Goal: Task Accomplishment & Management: Manage account settings

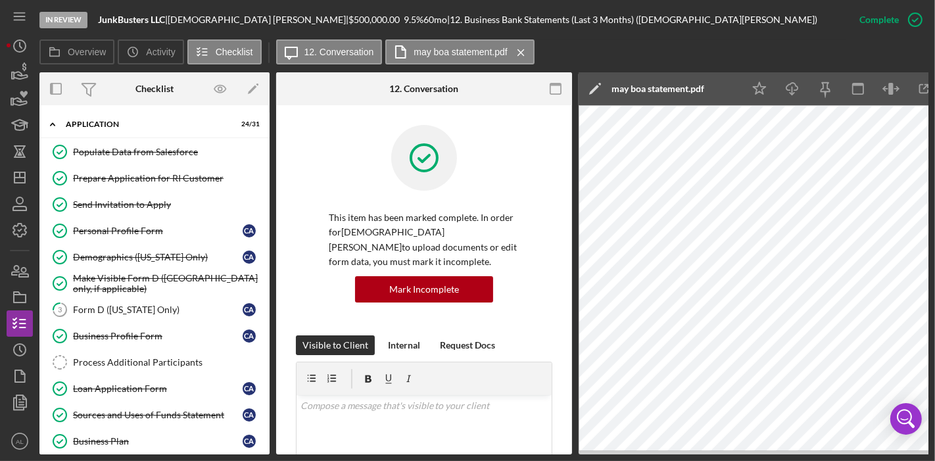
scroll to position [356, 0]
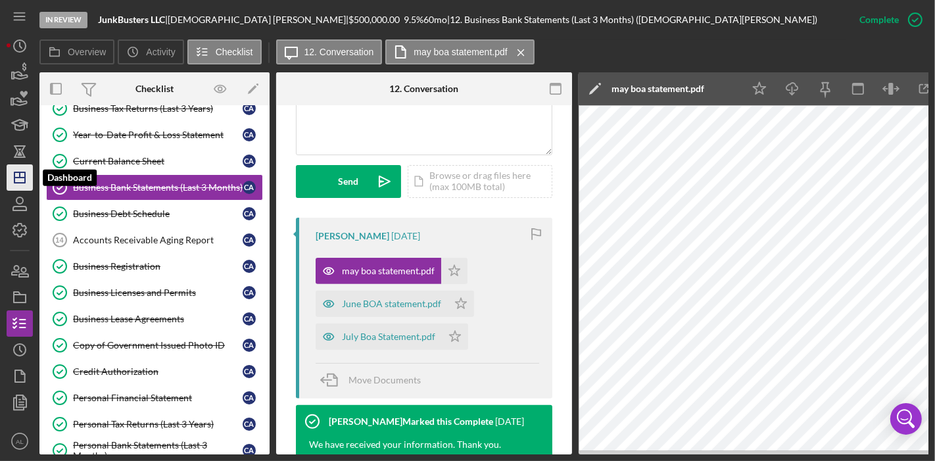
click at [11, 180] on icon "Icon/Dashboard" at bounding box center [19, 177] width 33 height 33
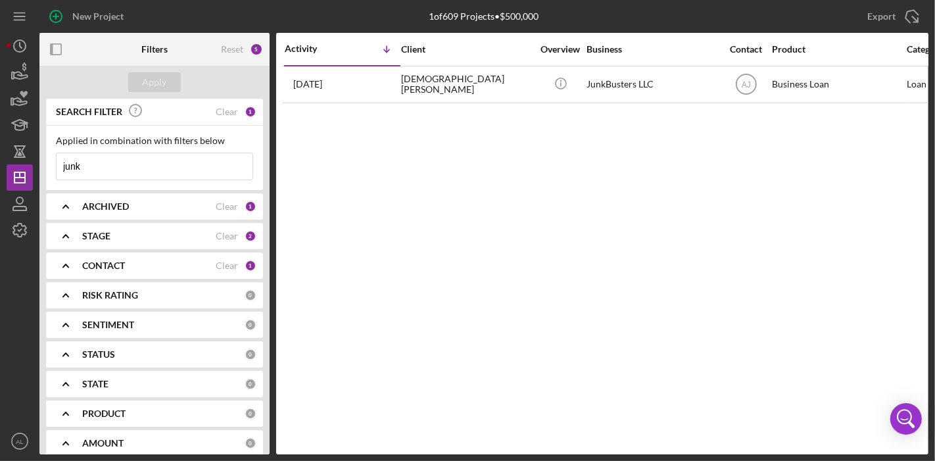
click at [141, 172] on input "junk" at bounding box center [155, 166] width 196 height 26
click at [157, 233] on div "STAGE" at bounding box center [148, 236] width 133 height 11
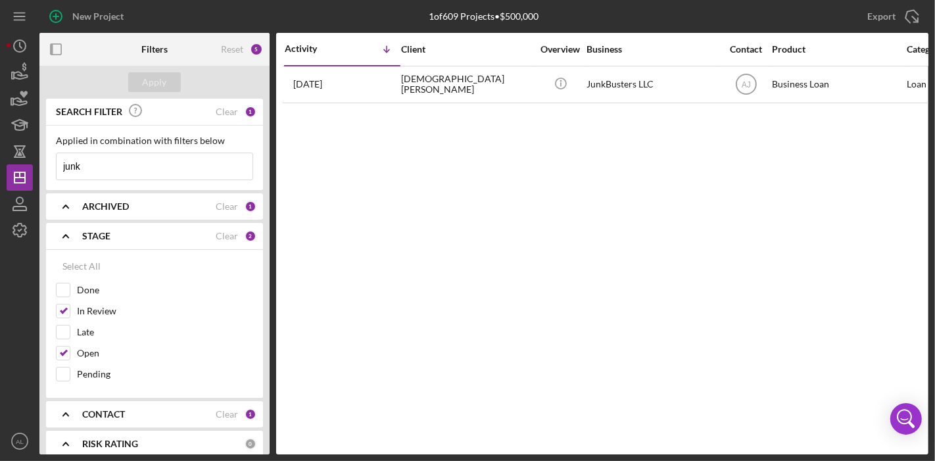
click at [159, 415] on div "CONTACT" at bounding box center [148, 414] width 133 height 11
drag, startPoint x: 269, startPoint y: 206, endPoint x: 270, endPoint y: 227, distance: 21.1
click at [270, 227] on div "Filters Reset 5 Apply SEARCH FILTER Clear 1 Applied in combination with filters…" at bounding box center [483, 244] width 889 height 422
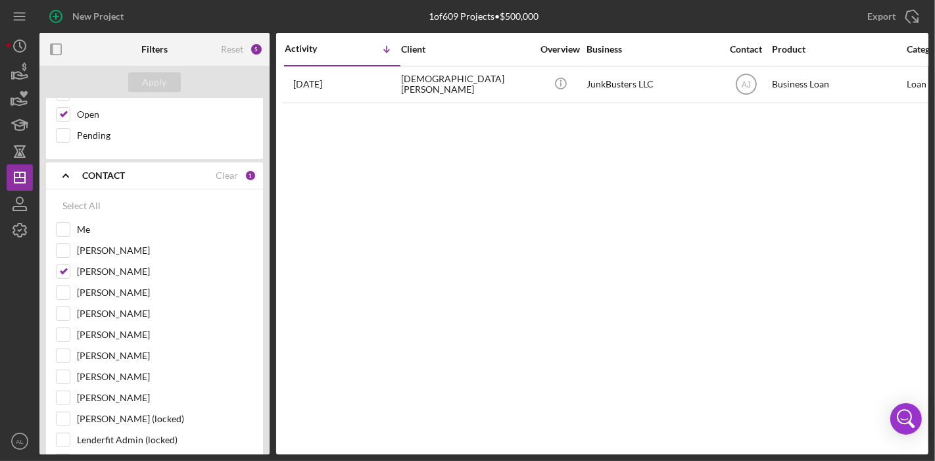
scroll to position [235, 0]
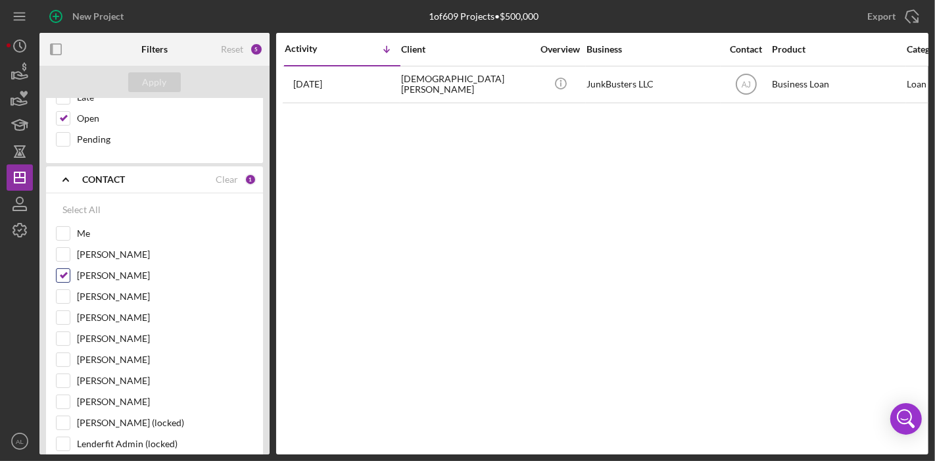
click at [69, 272] on input "[PERSON_NAME]" at bounding box center [63, 275] width 13 height 13
checkbox input "false"
click at [62, 353] on input "[PERSON_NAME]" at bounding box center [63, 359] width 13 height 13
checkbox input "true"
click at [162, 87] on div "Apply" at bounding box center [155, 82] width 24 height 20
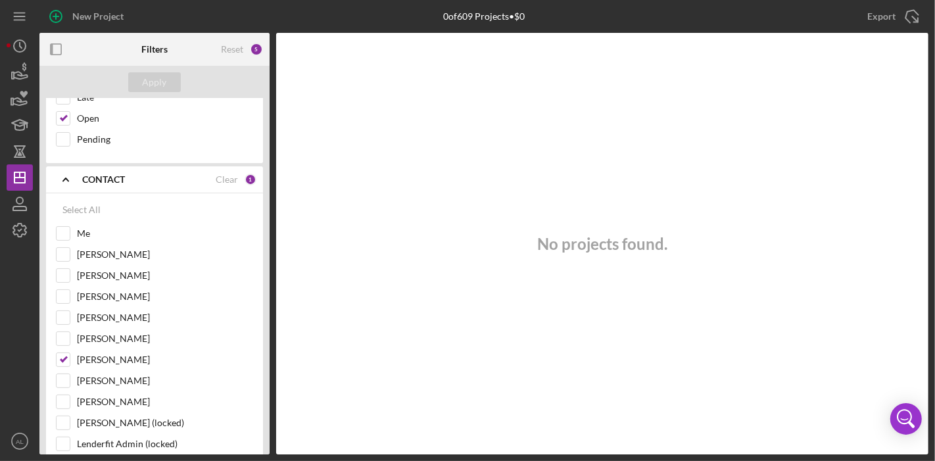
click at [269, 137] on div "SEARCH FILTER Clear 1 Applied in combination with filters below junk Icon/Menu …" at bounding box center [154, 277] width 230 height 356
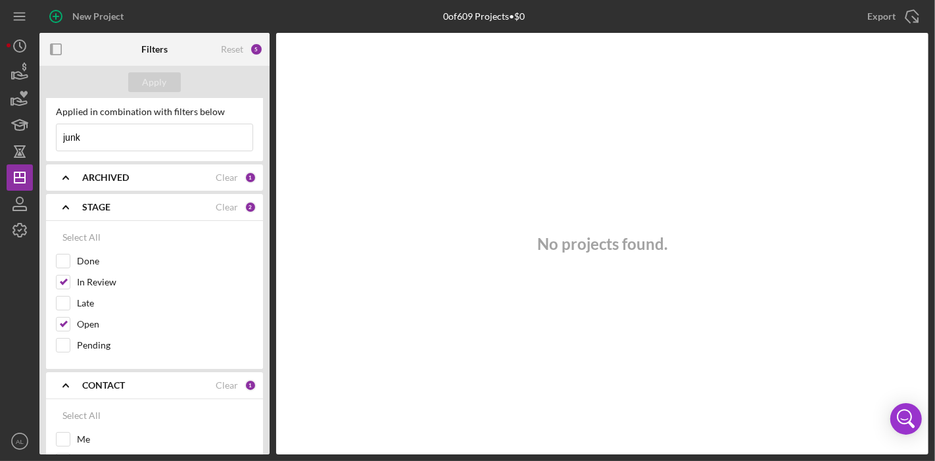
scroll to position [0, 0]
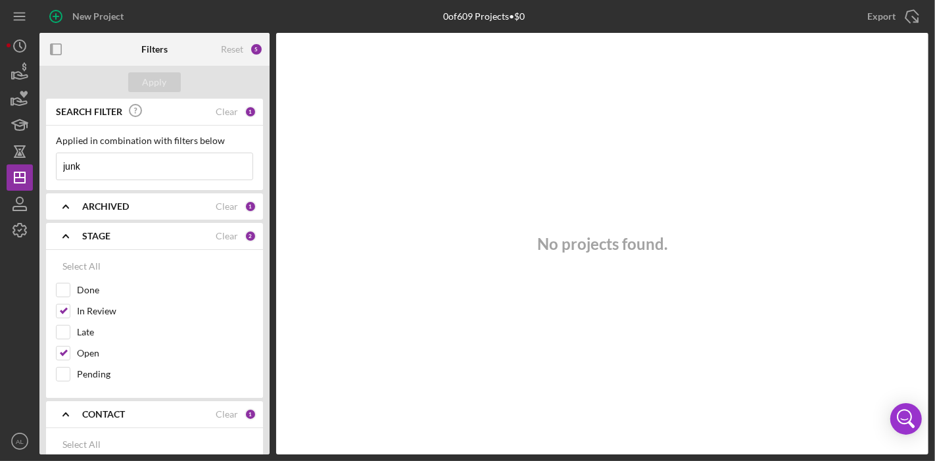
click at [226, 167] on icon "Icon/Menu Close" at bounding box center [239, 166] width 26 height 26
click at [168, 87] on button "Apply" at bounding box center [154, 82] width 53 height 20
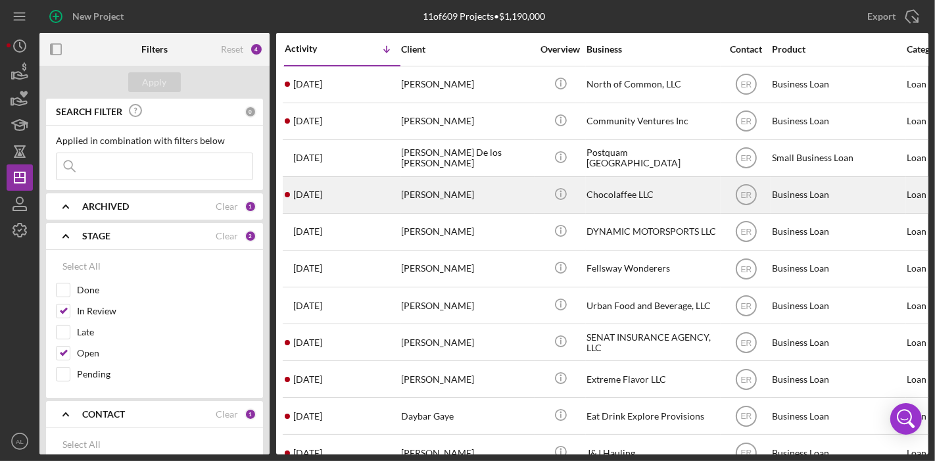
click at [450, 192] on div "[PERSON_NAME]" at bounding box center [467, 195] width 132 height 35
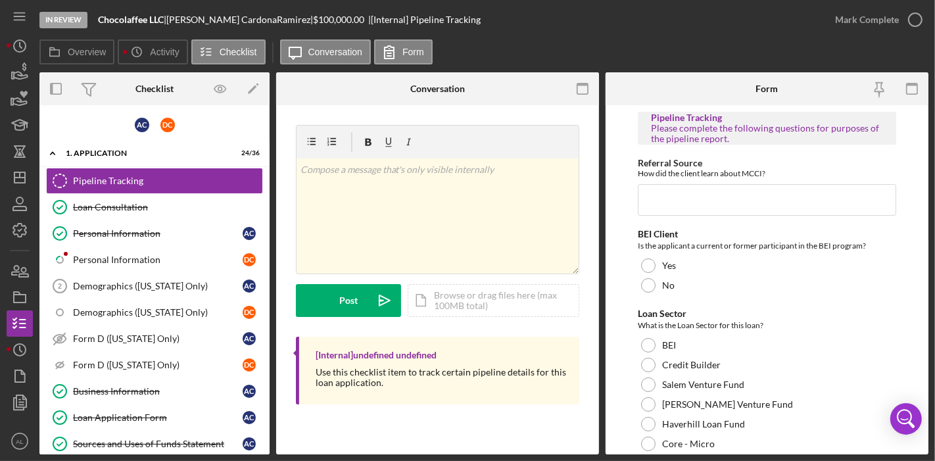
click at [269, 201] on div "A C D C Icon/Expander 1. Application 24 / 36 Pipeline Tracking Pipeline Trackin…" at bounding box center [154, 279] width 230 height 349
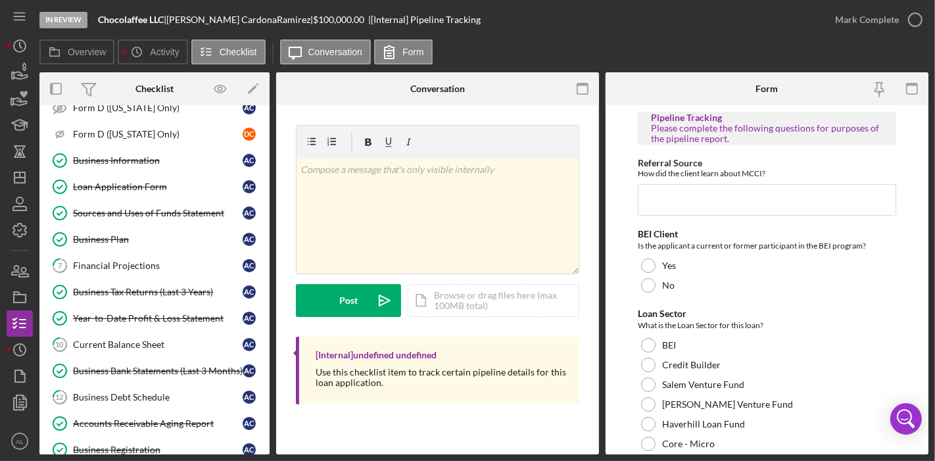
scroll to position [208, 0]
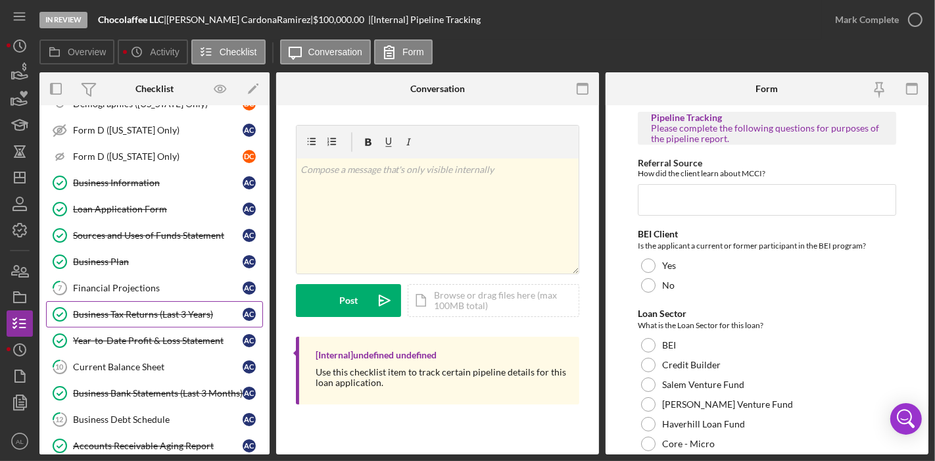
click at [135, 309] on div "Business Tax Returns (Last 3 Years)" at bounding box center [158, 314] width 170 height 11
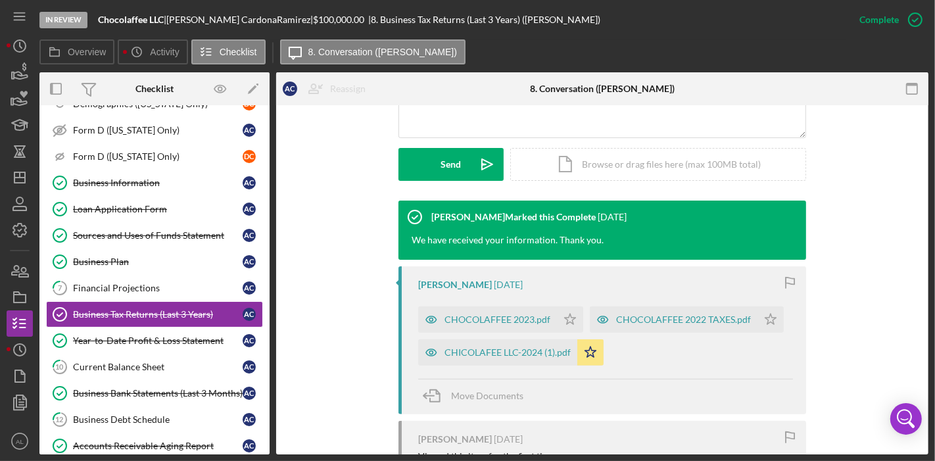
scroll to position [357, 0]
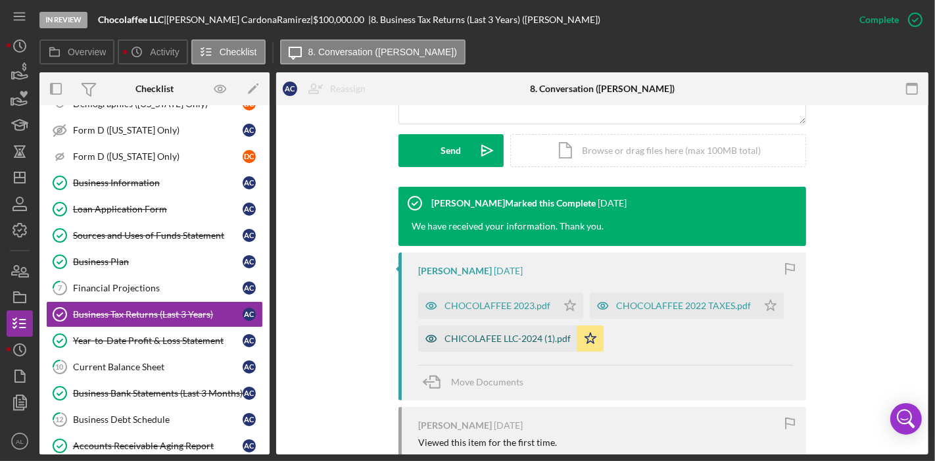
click at [530, 333] on div "CHICOLAFEE LLC-2024 (1).pdf" at bounding box center [508, 338] width 126 height 11
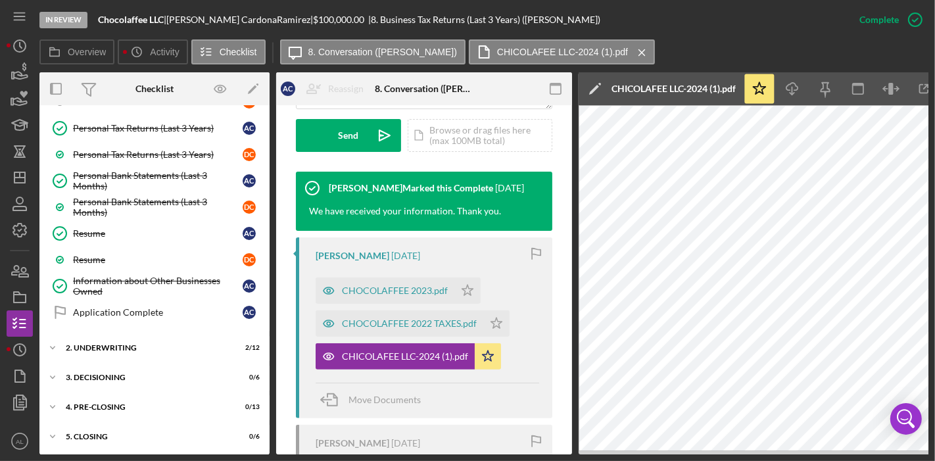
scroll to position [811, 0]
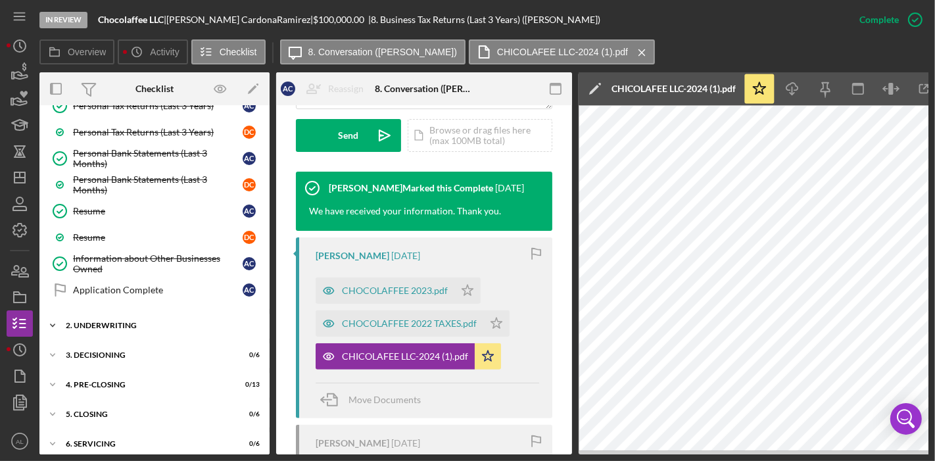
click at [102, 318] on div "Icon/Expander 2. Underwriting 2 / 12" at bounding box center [154, 325] width 230 height 26
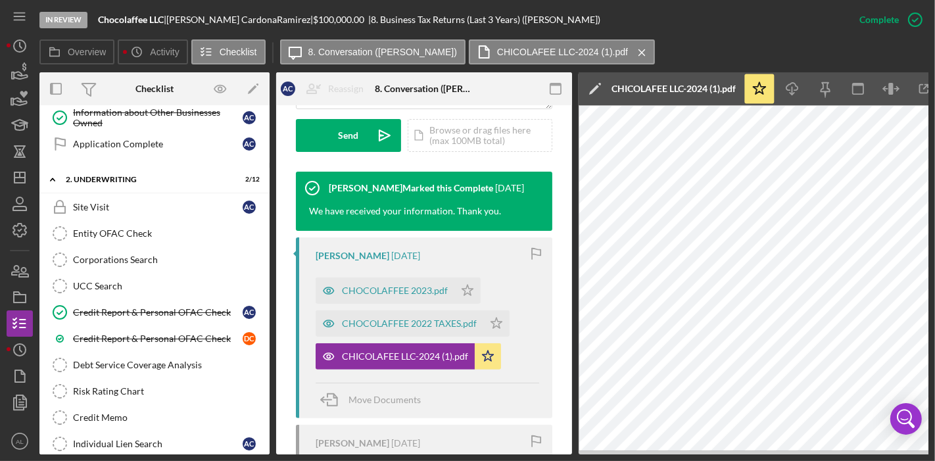
scroll to position [966, 0]
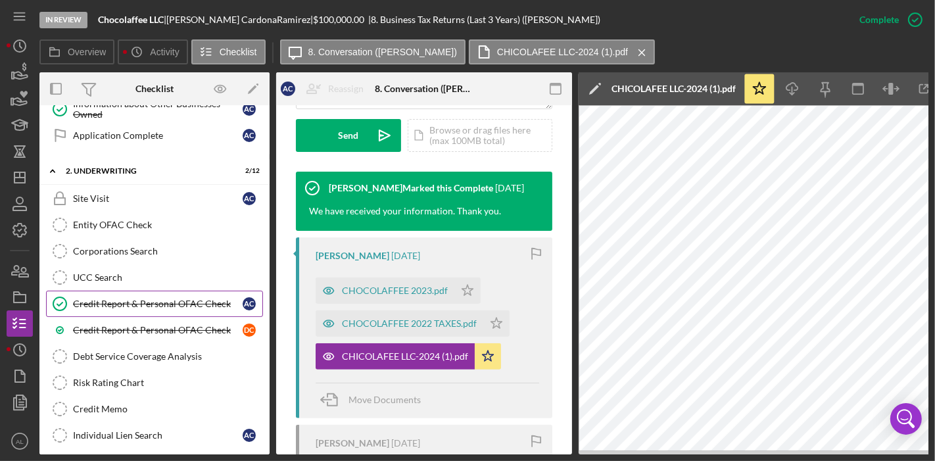
click at [161, 295] on link "Credit Report & Personal OFAC Check Credit Report & Personal OFAC Check A C" at bounding box center [154, 304] width 217 height 26
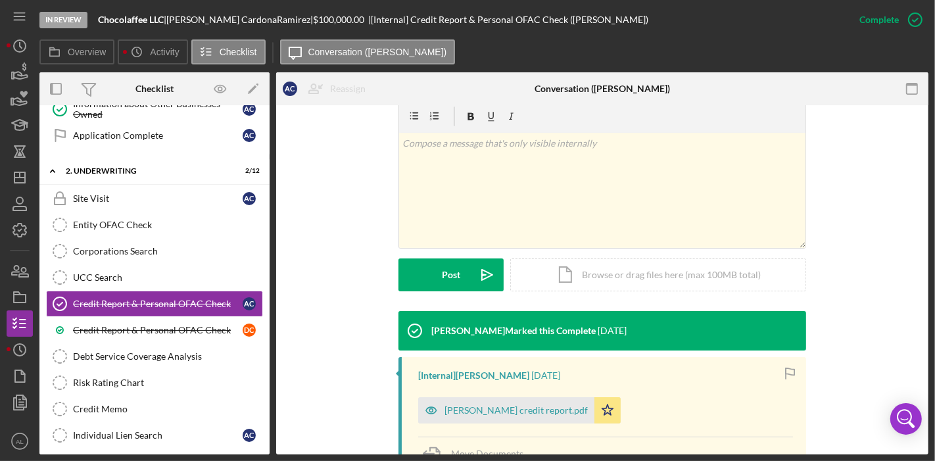
scroll to position [258, 0]
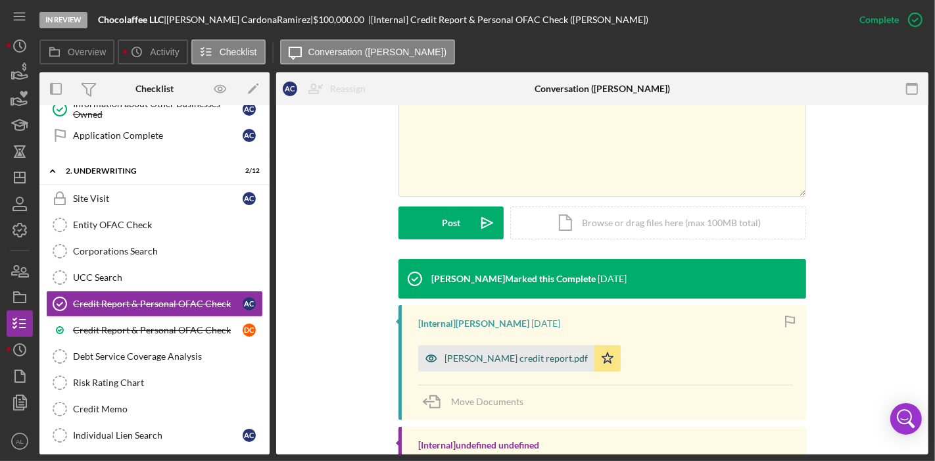
click at [494, 369] on div "[PERSON_NAME] credit report.pdf" at bounding box center [506, 358] width 176 height 26
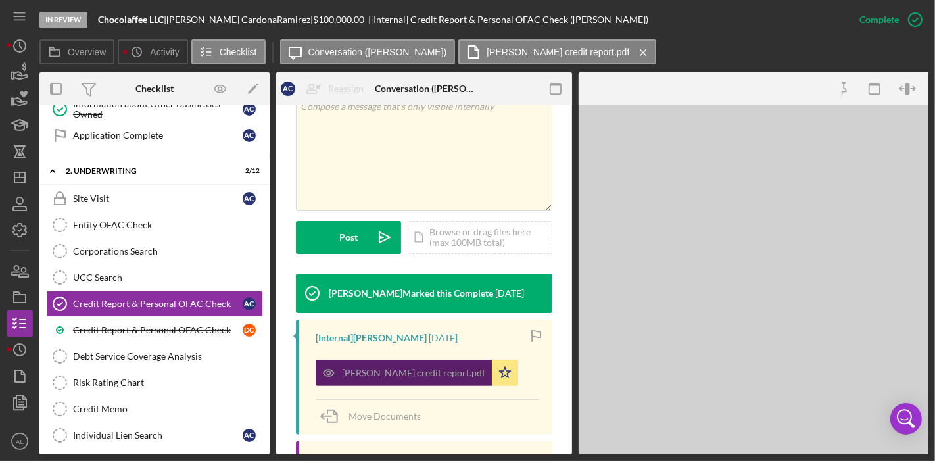
scroll to position [287, 0]
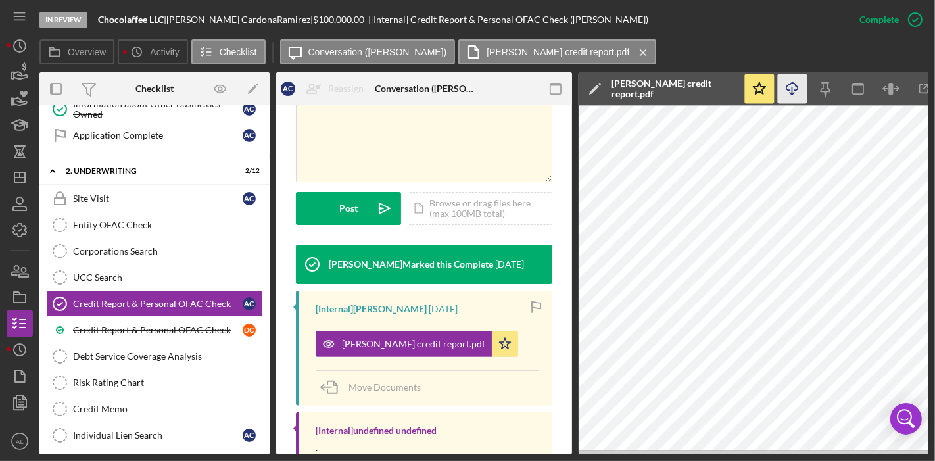
click at [796, 95] on icon "Icon/Download" at bounding box center [793, 89] width 30 height 30
click at [205, 325] on div "Credit Report & Personal OFAC Check" at bounding box center [158, 330] width 170 height 11
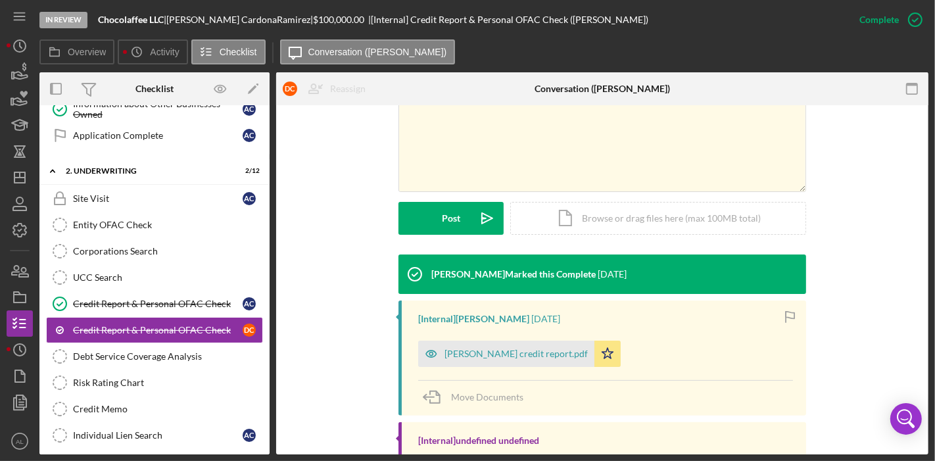
scroll to position [299, 0]
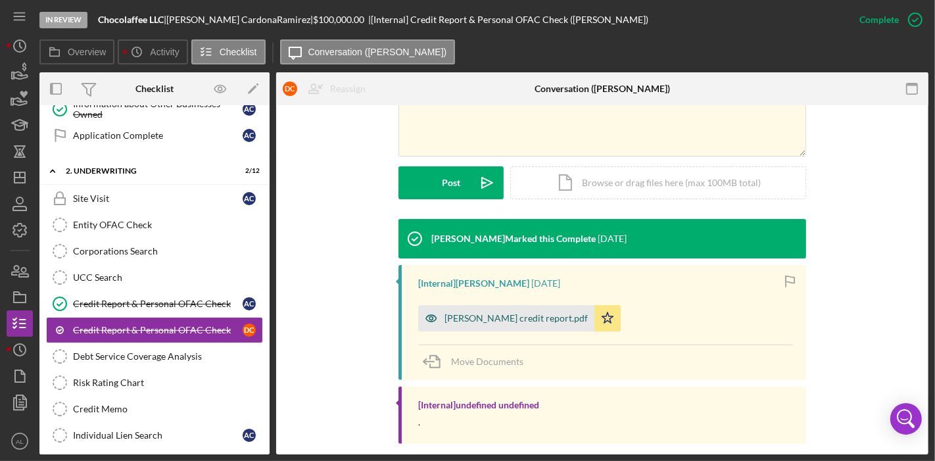
click at [543, 316] on div "[PERSON_NAME] credit report.pdf" at bounding box center [516, 318] width 143 height 11
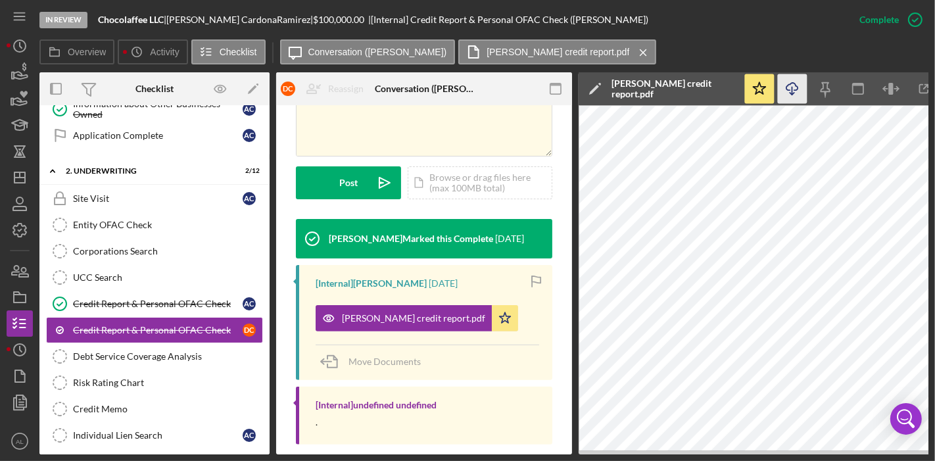
click at [792, 89] on icon "Icon/Download" at bounding box center [793, 89] width 30 height 30
click at [14, 48] on circle "button" at bounding box center [20, 46] width 12 height 12
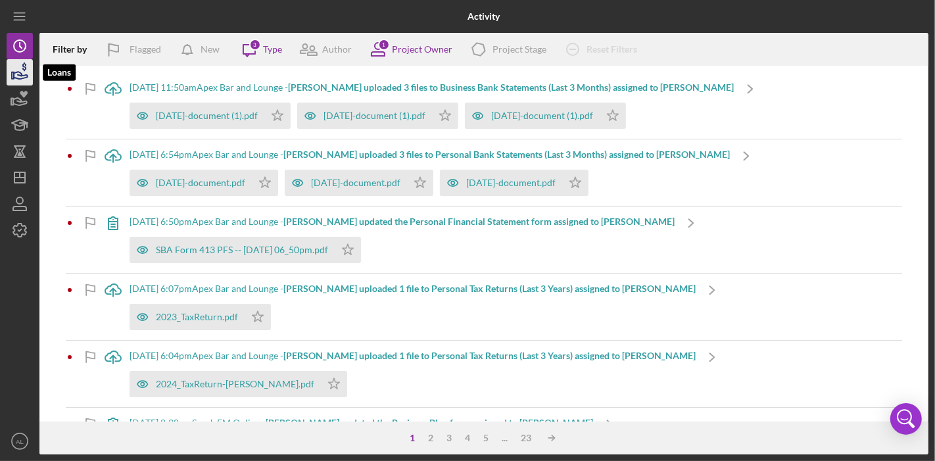
click at [21, 71] on icon "button" at bounding box center [19, 72] width 33 height 33
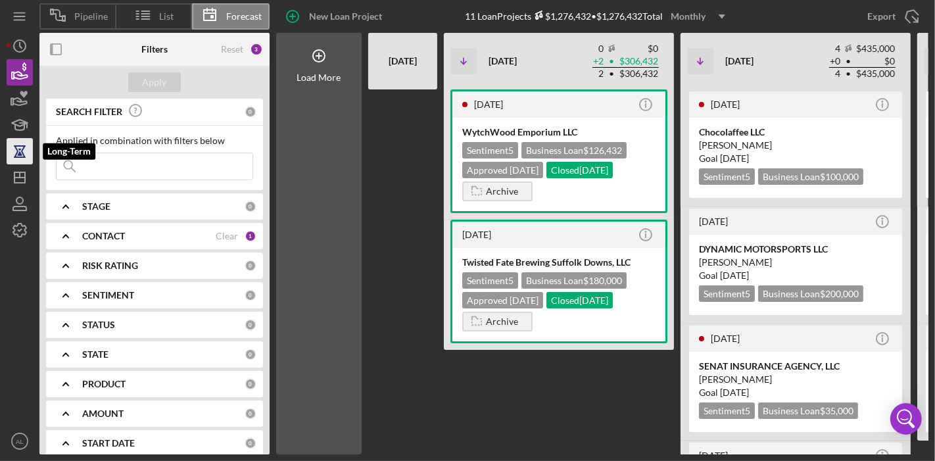
click at [16, 138] on icon "button" at bounding box center [19, 151] width 33 height 33
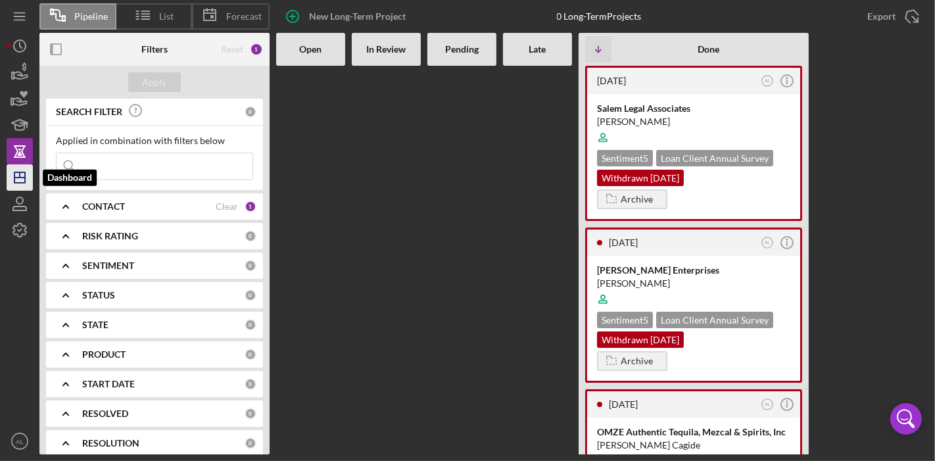
click at [24, 178] on line "button" at bounding box center [19, 178] width 11 height 0
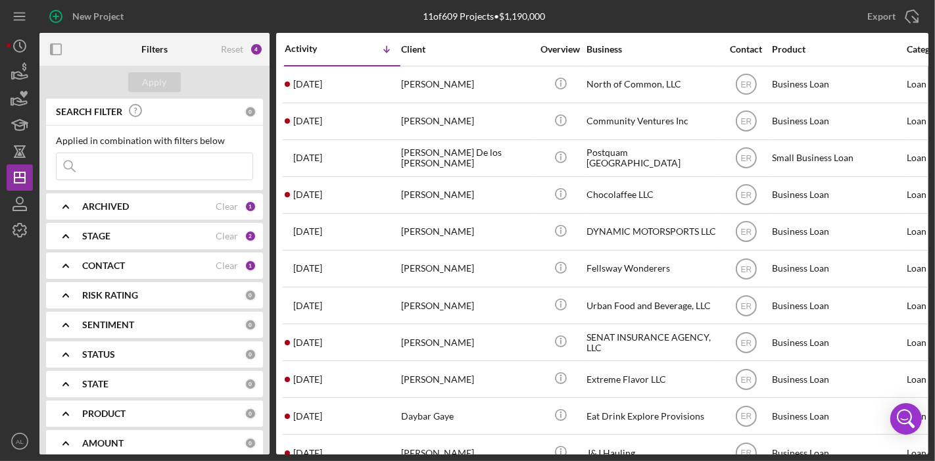
click at [143, 168] on input at bounding box center [155, 166] width 196 height 26
type input "[GEOGRAPHIC_DATA]"
click at [160, 268] on div "CONTACT" at bounding box center [148, 265] width 133 height 11
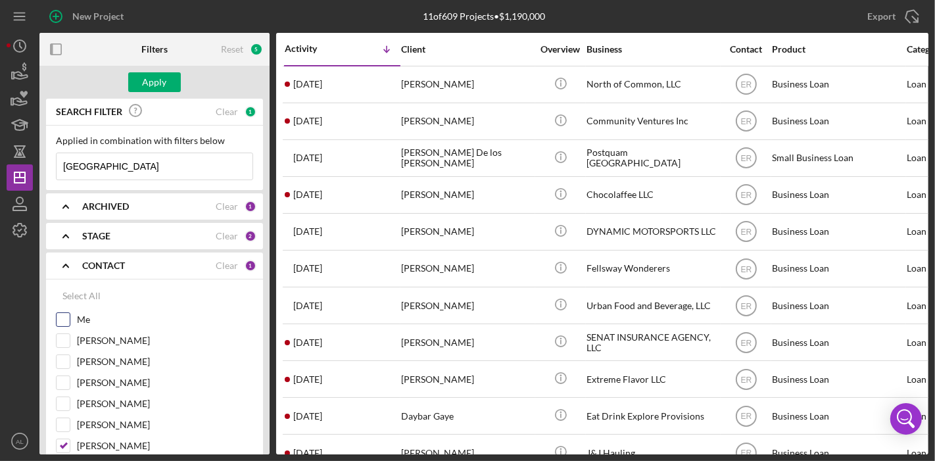
click at [67, 318] on input "Me" at bounding box center [63, 319] width 13 height 13
checkbox input "true"
click at [65, 439] on input "[PERSON_NAME]" at bounding box center [63, 445] width 13 height 13
checkbox input "false"
click at [159, 84] on div "Apply" at bounding box center [155, 82] width 24 height 20
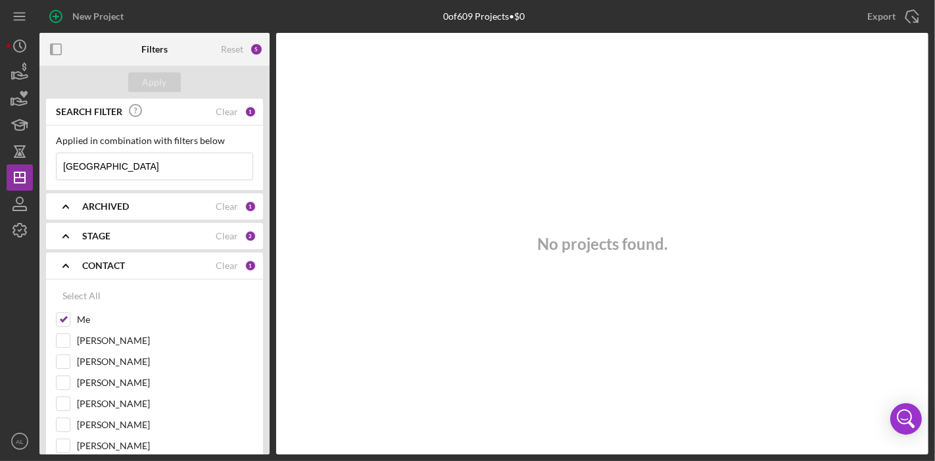
click at [158, 179] on div "boston Icon/Menu Close" at bounding box center [154, 167] width 197 height 28
click at [158, 164] on input "[GEOGRAPHIC_DATA]" at bounding box center [155, 166] width 196 height 26
click at [104, 241] on b "STAGE" at bounding box center [96, 236] width 28 height 11
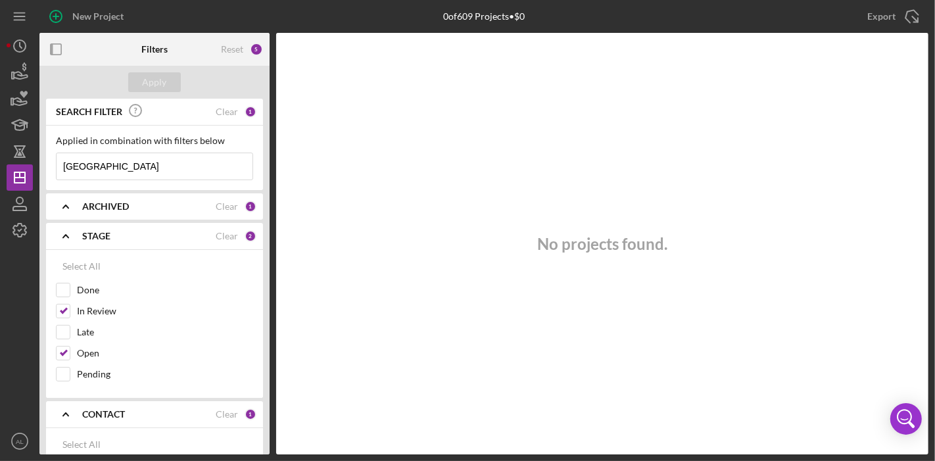
click at [110, 210] on b "ARCHIVED" at bounding box center [105, 206] width 47 height 11
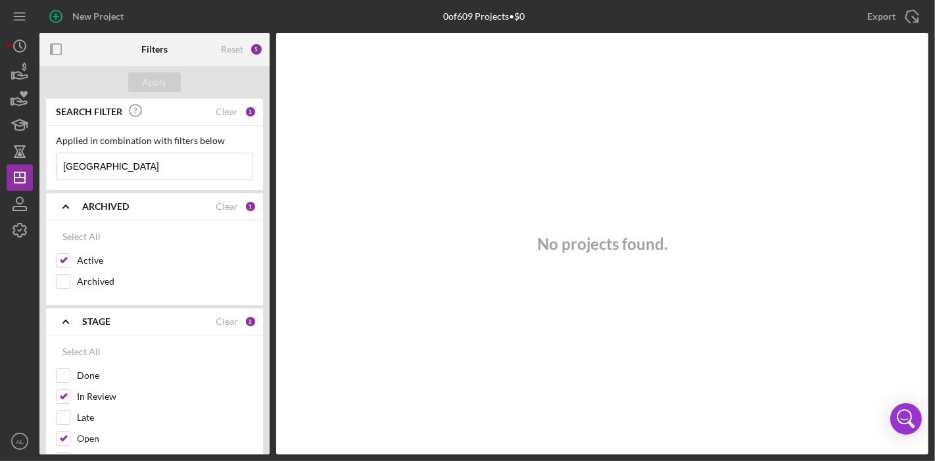
click at [116, 324] on div "STAGE" at bounding box center [148, 321] width 133 height 11
click at [108, 326] on div "STAGE Clear 2" at bounding box center [169, 321] width 174 height 26
click at [75, 357] on div "Select All" at bounding box center [81, 352] width 38 height 26
checkbox input "true"
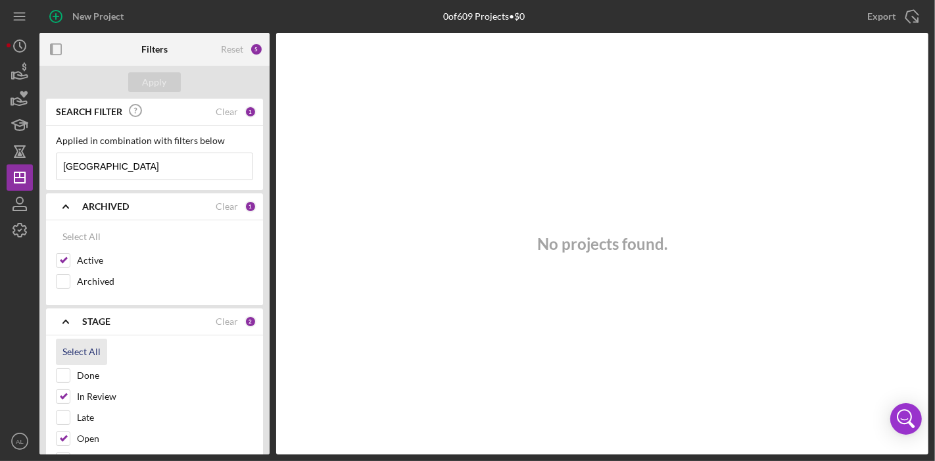
checkbox input "true"
click at [160, 101] on div "SEARCH FILTER" at bounding box center [134, 112] width 163 height 30
click at [159, 80] on div "Apply" at bounding box center [155, 82] width 24 height 20
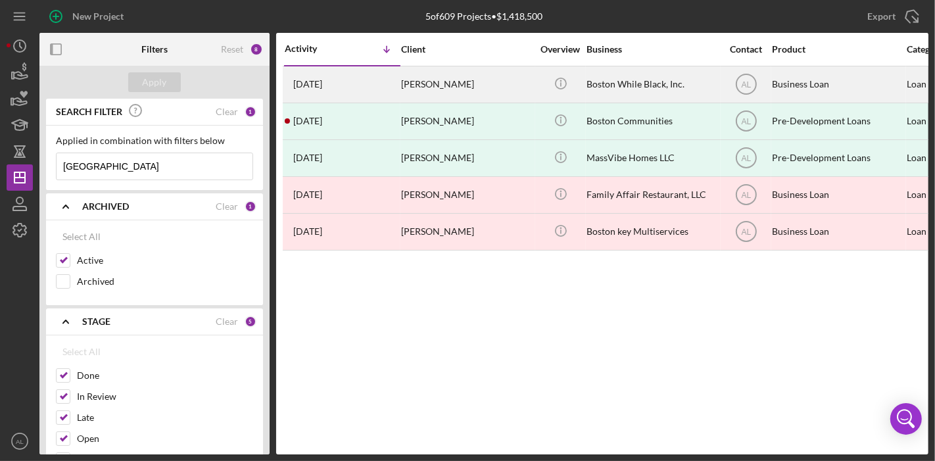
click at [604, 74] on div "Boston While Black, Inc." at bounding box center [653, 84] width 132 height 35
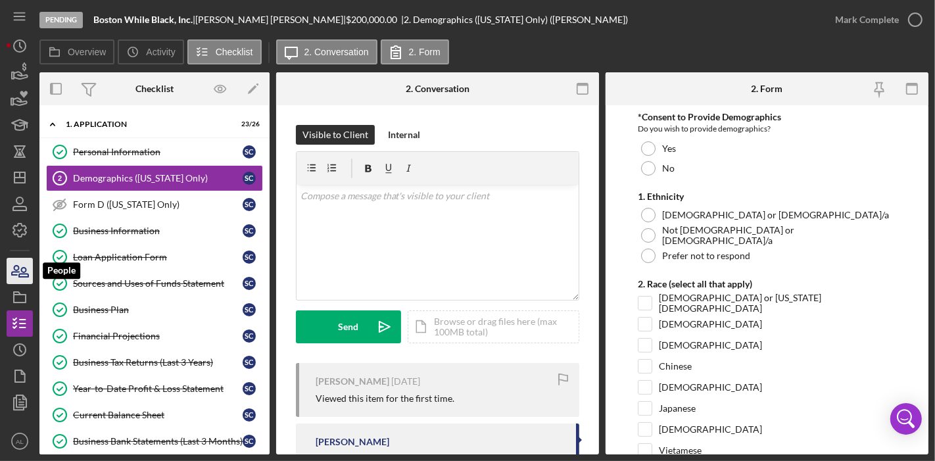
click at [18, 274] on icon "button" at bounding box center [19, 270] width 33 height 33
